Goal: Task Accomplishment & Management: Use online tool/utility

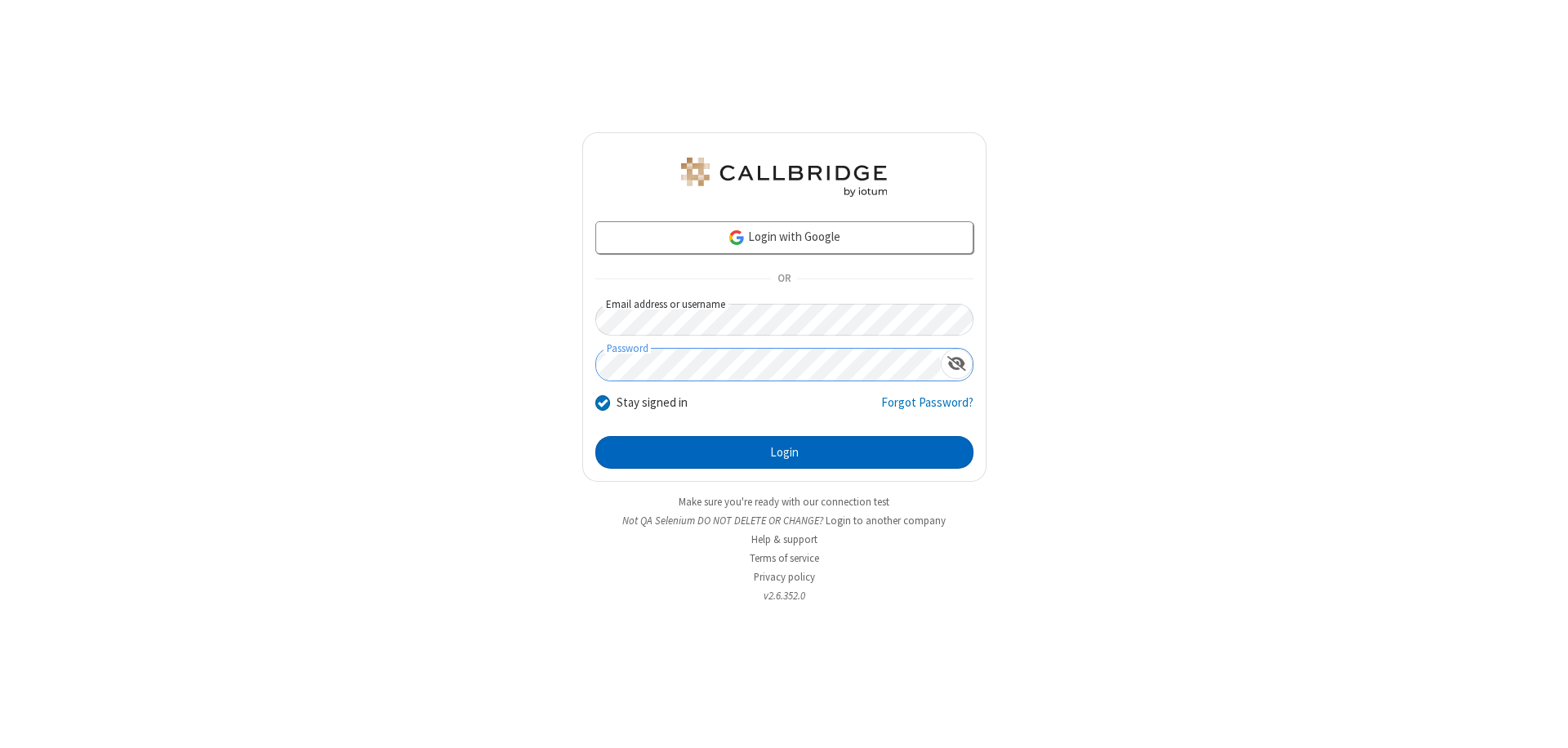
click at [784, 452] on button "Login" at bounding box center [784, 452] width 378 height 33
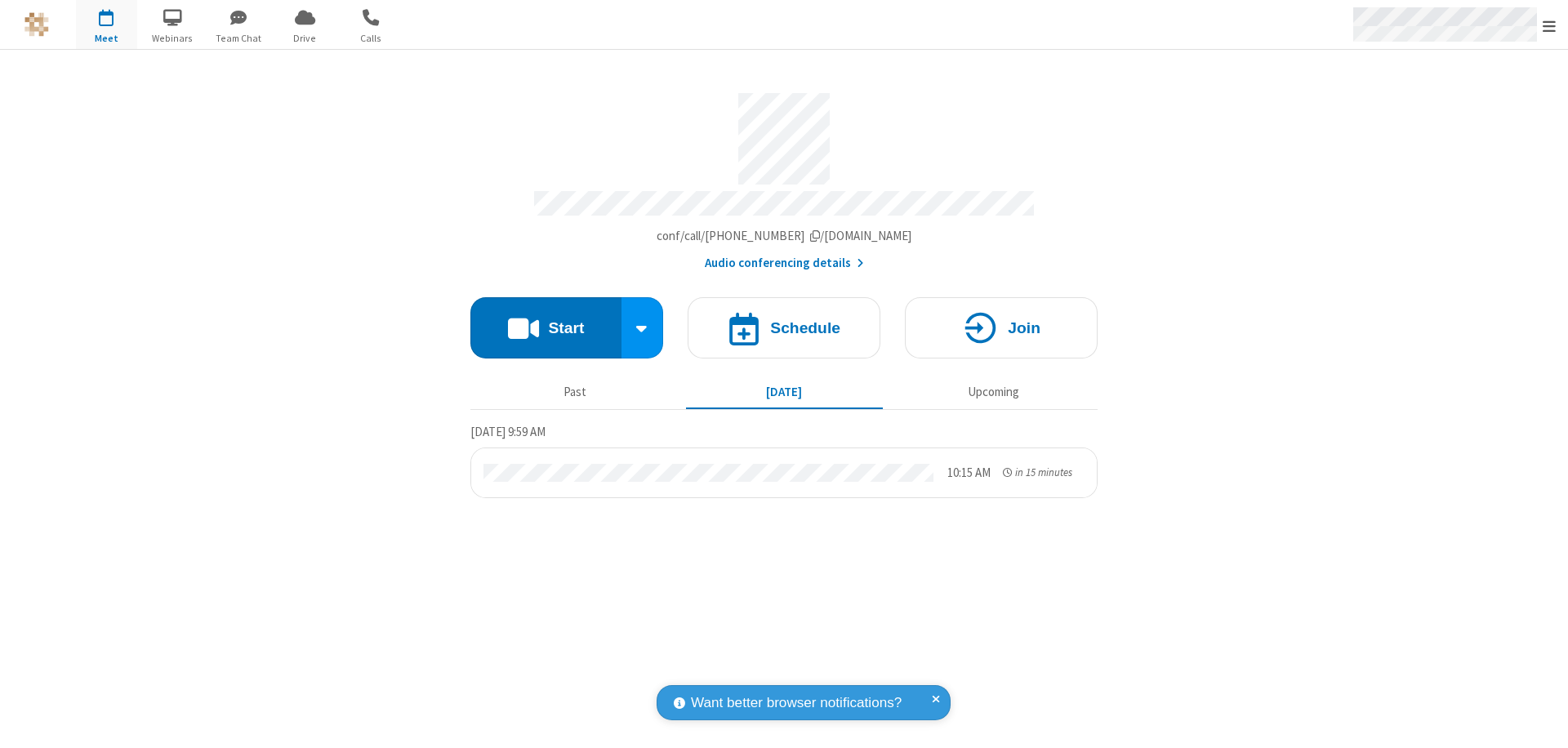
click at [1549, 25] on span "Open menu" at bounding box center [1549, 26] width 13 height 16
click at [305, 37] on span "Drive" at bounding box center [305, 38] width 62 height 15
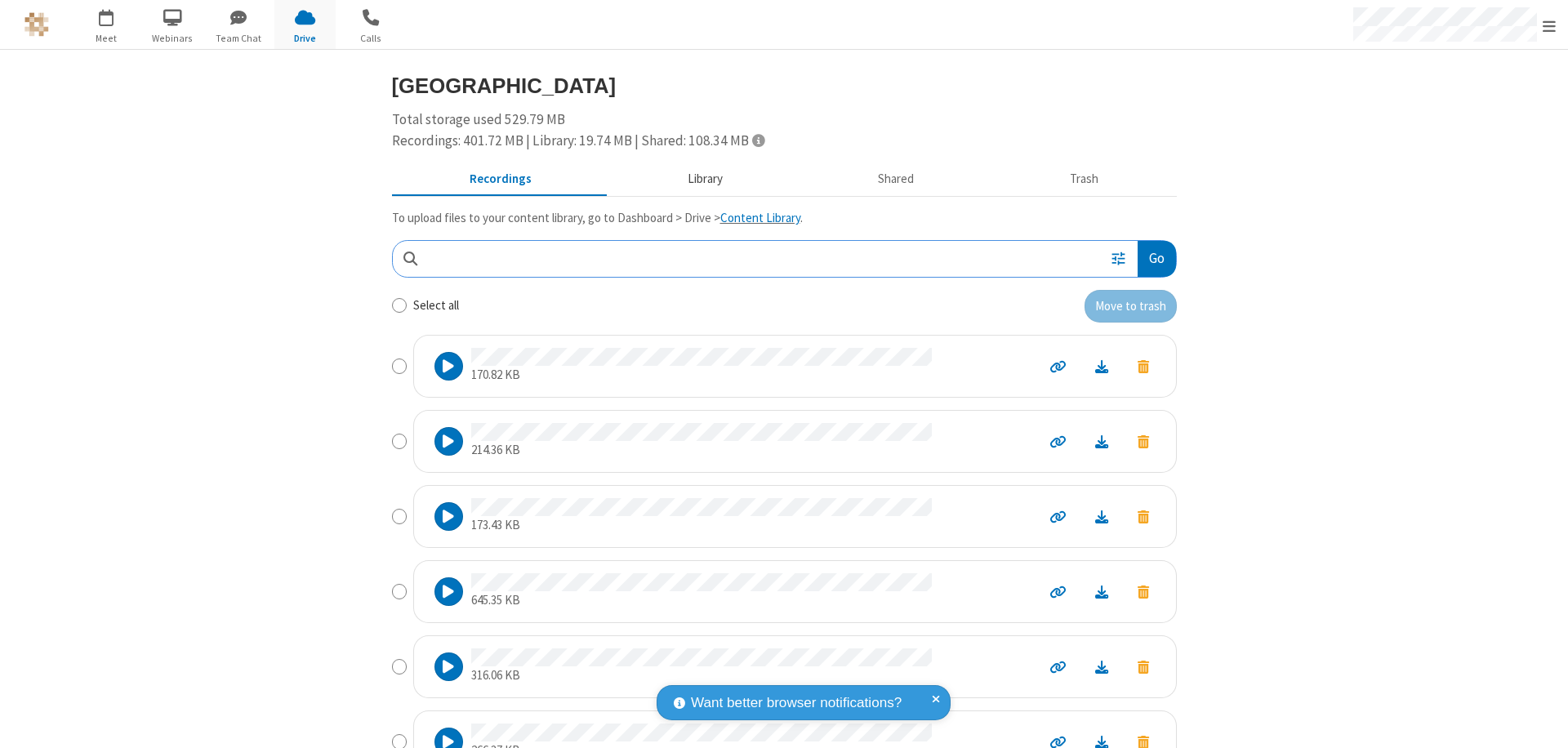
click at [697, 179] on button "Library" at bounding box center [704, 180] width 191 height 31
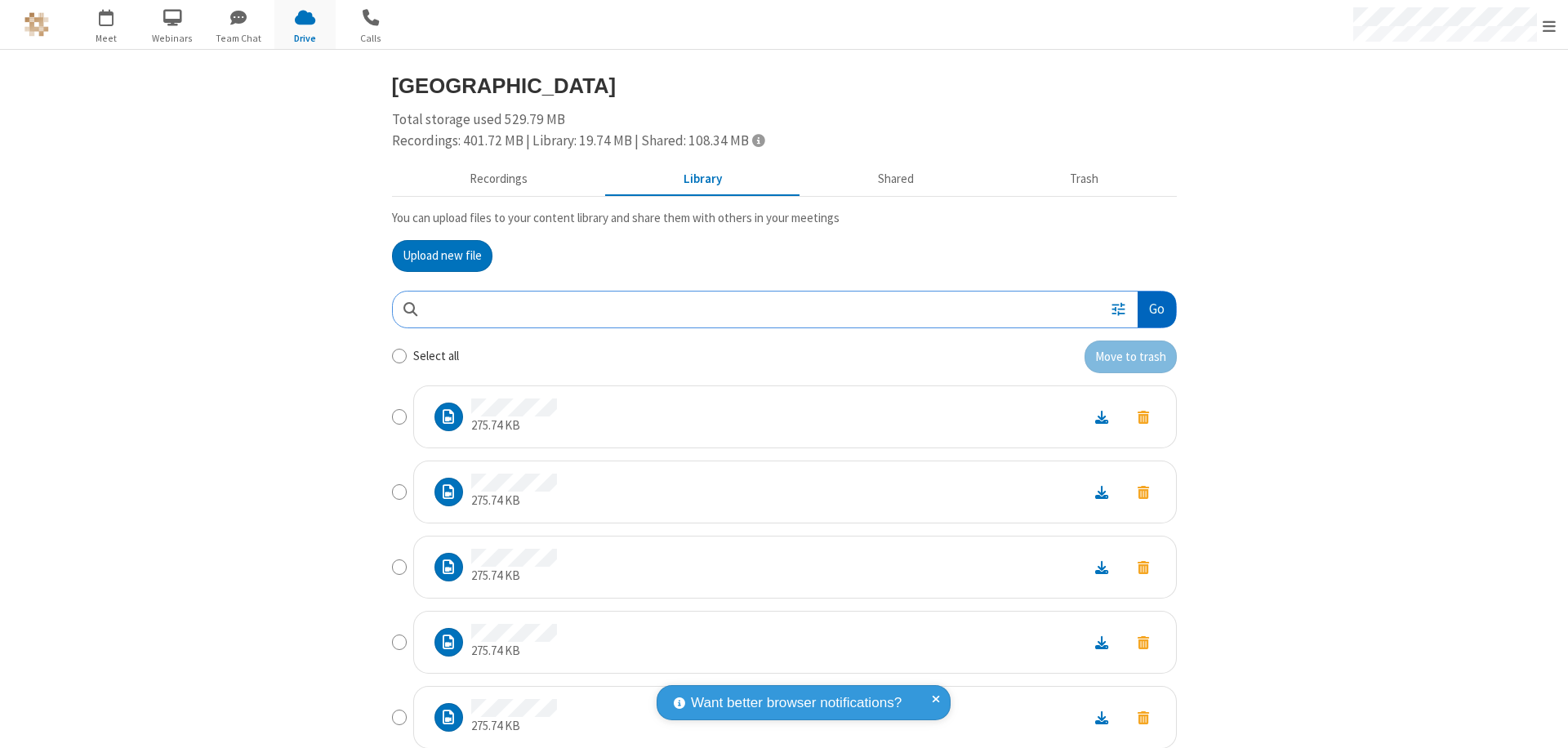
click at [1150, 309] on button "Go" at bounding box center [1156, 310] width 37 height 37
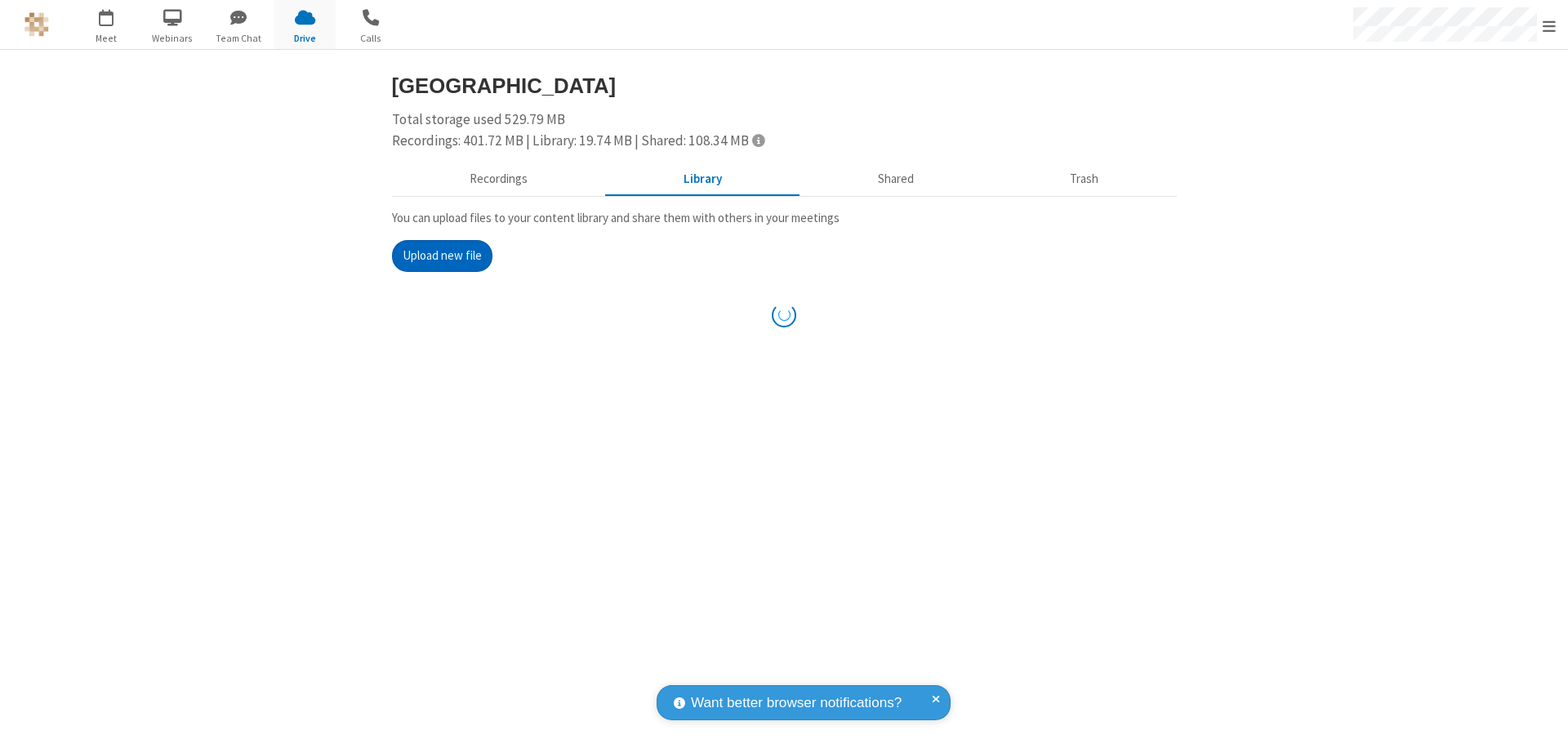
click at [435, 256] on button "Upload new file" at bounding box center [442, 257] width 101 height 33
